Goal: Check status: Check status

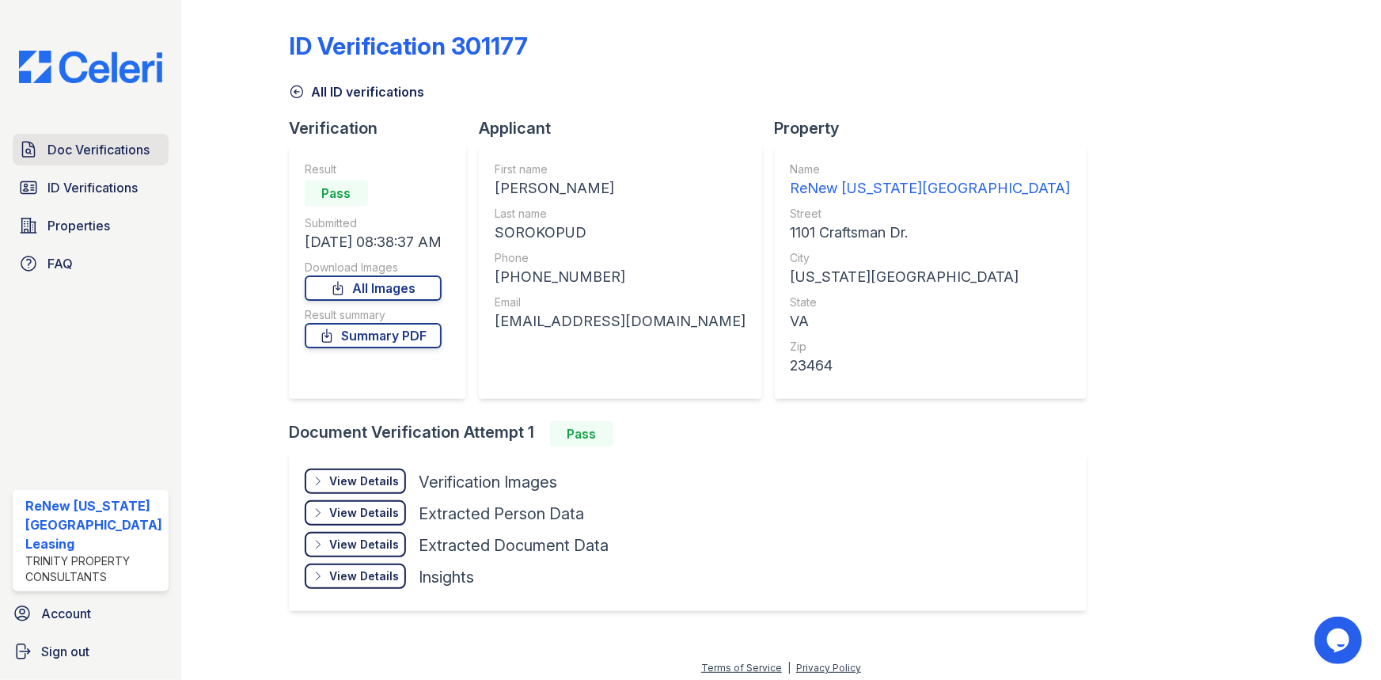
click at [124, 153] on span "Doc Verifications" at bounding box center [98, 149] width 102 height 19
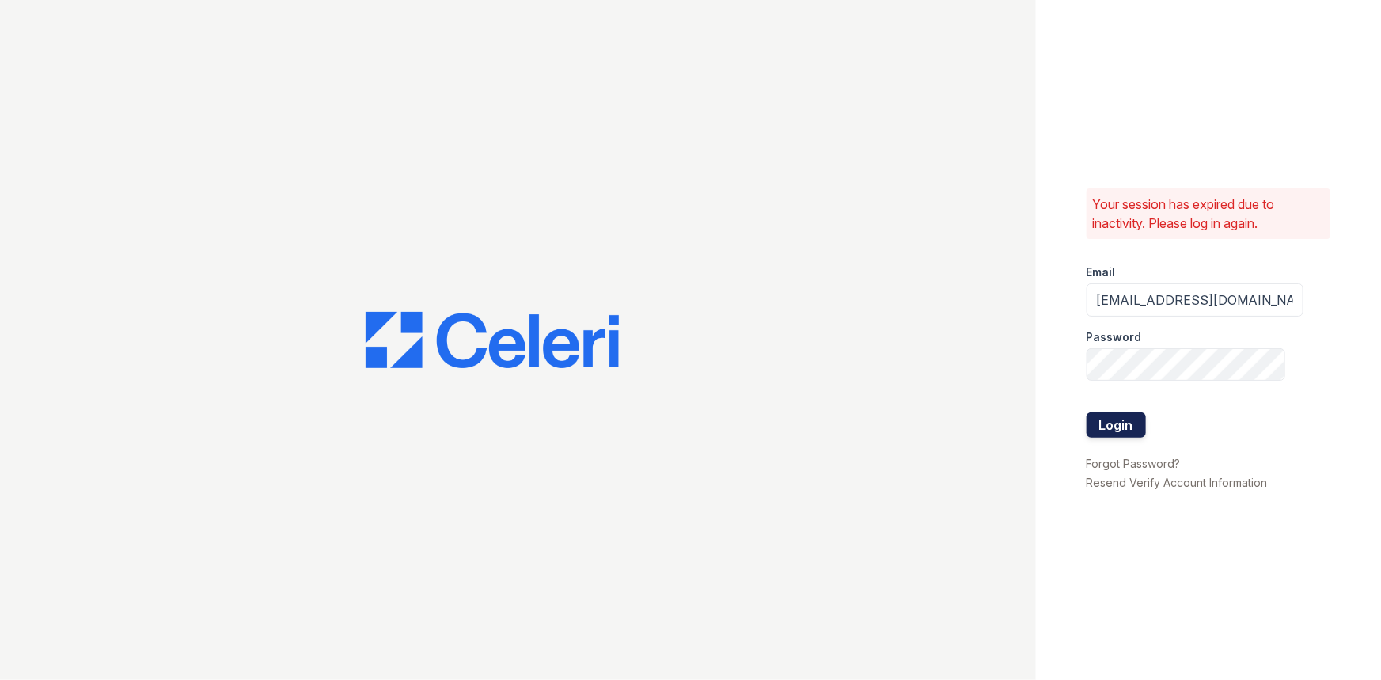
click at [1112, 435] on button "Login" at bounding box center [1115, 424] width 59 height 25
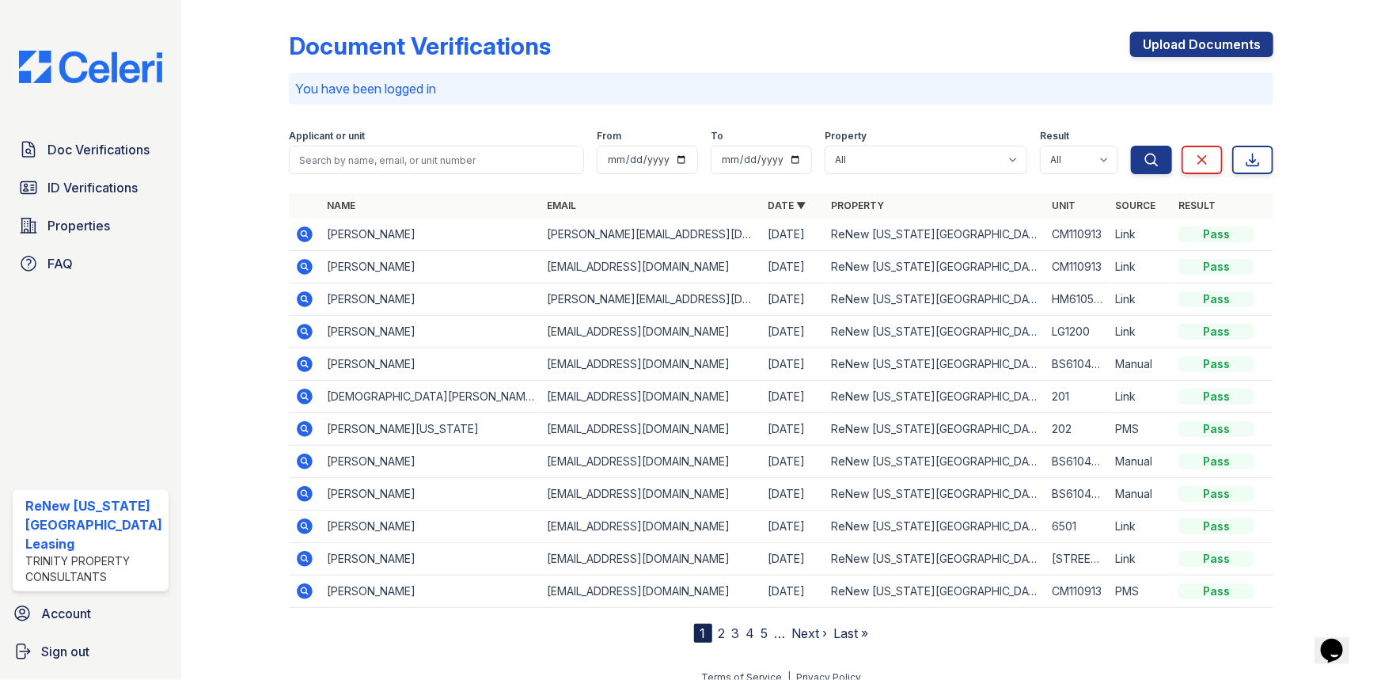
click at [301, 296] on icon at bounding box center [303, 298] width 4 height 4
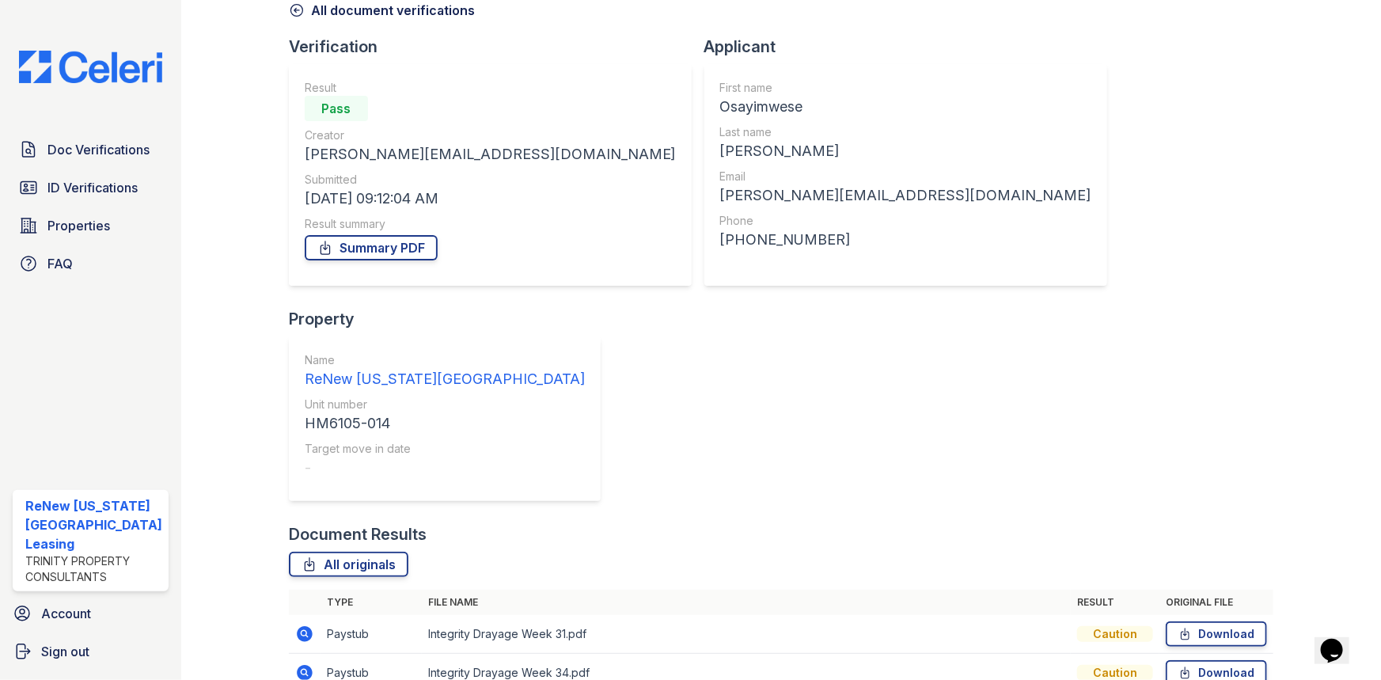
scroll to position [180, 0]
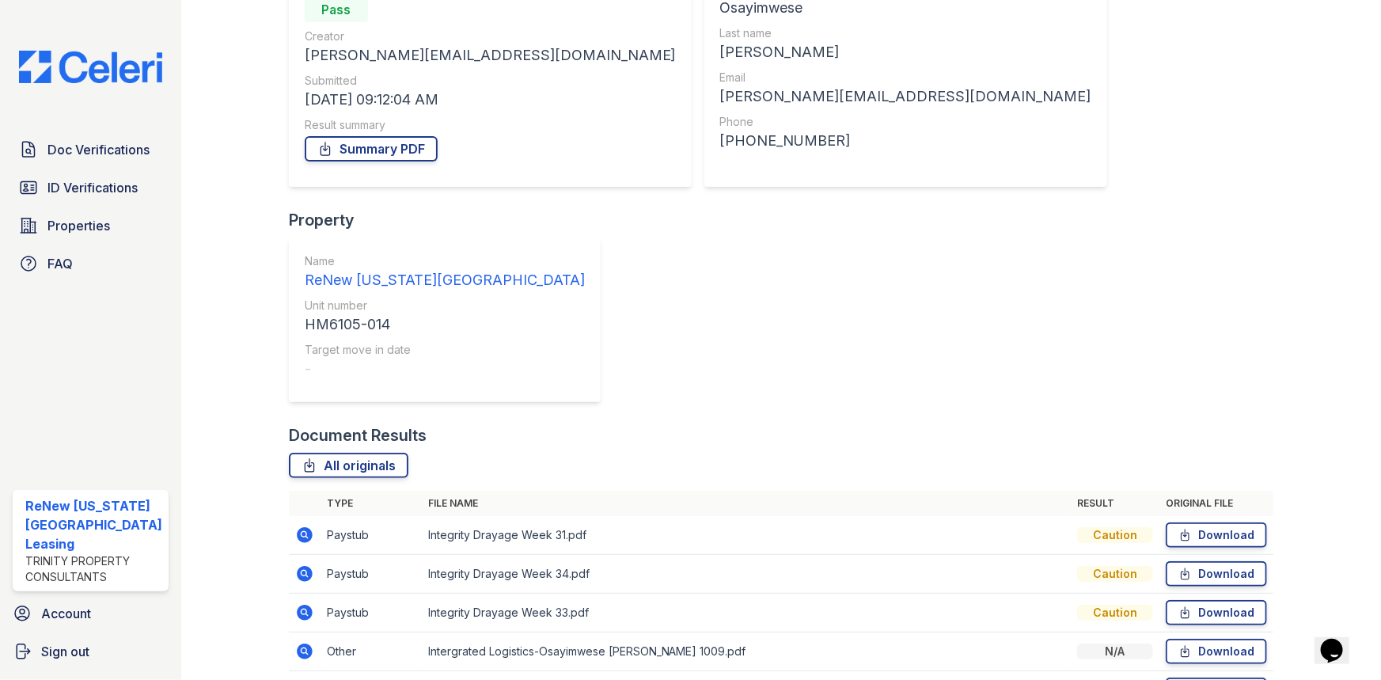
click at [306, 527] on icon at bounding box center [305, 535] width 16 height 16
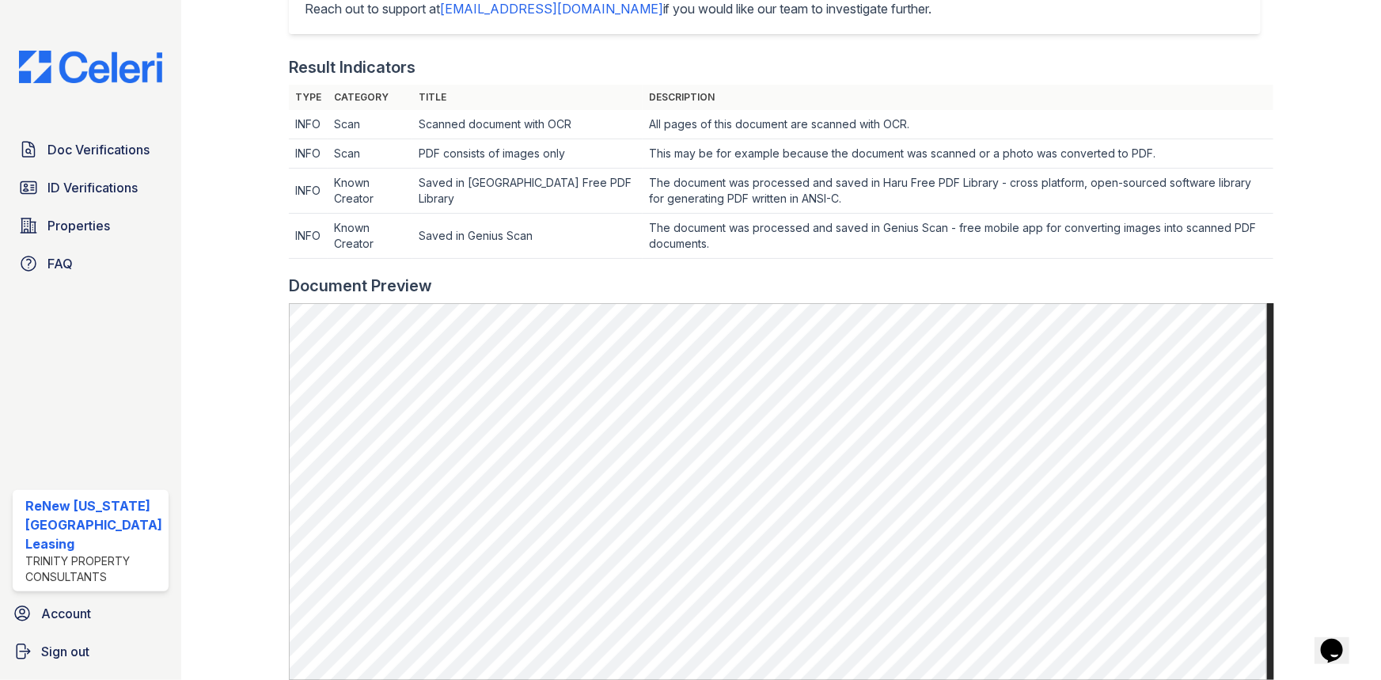
scroll to position [460, 0]
